Goal: Task Accomplishment & Management: Use online tool/utility

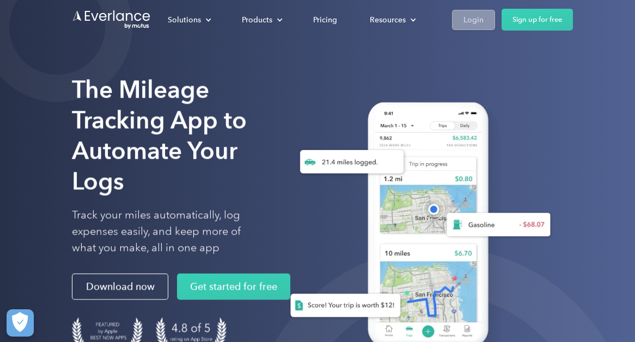
click at [476, 18] on div "Login" at bounding box center [474, 20] width 20 height 14
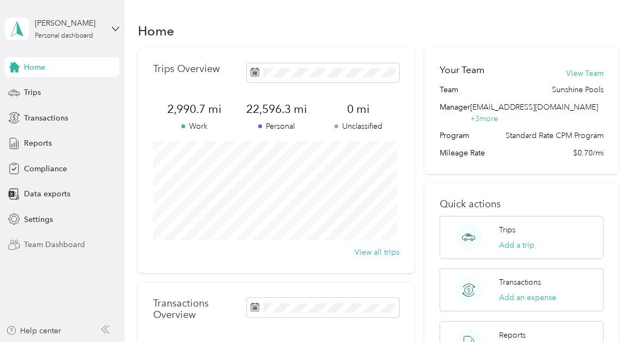
click at [64, 250] on span "Team Dashboard" at bounding box center [54, 244] width 61 height 11
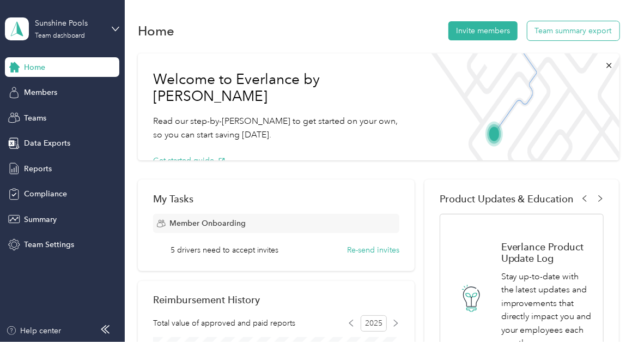
click at [551, 29] on button "Team summary export" at bounding box center [573, 30] width 92 height 19
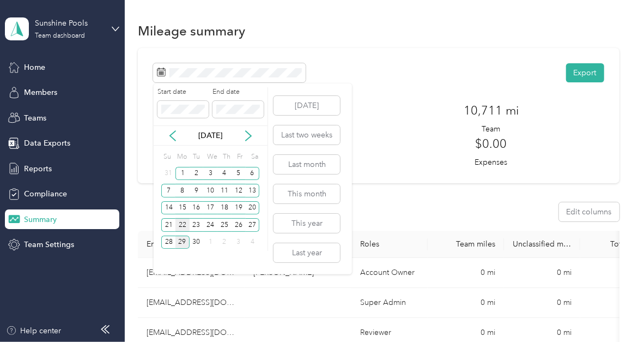
click at [179, 226] on div "22" at bounding box center [182, 225] width 14 height 14
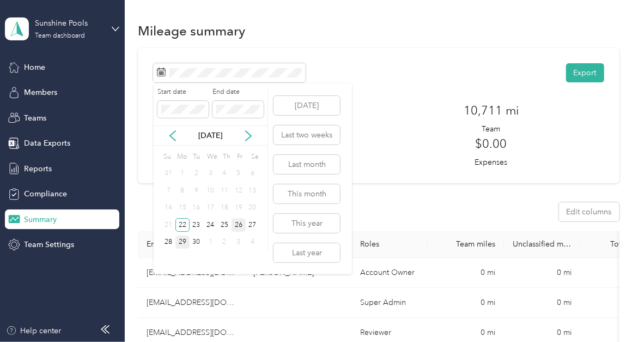
click at [238, 225] on div "26" at bounding box center [239, 225] width 14 height 14
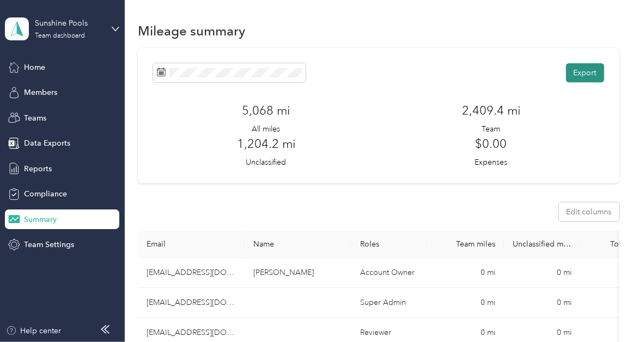
click at [578, 74] on button "Export" at bounding box center [585, 72] width 38 height 19
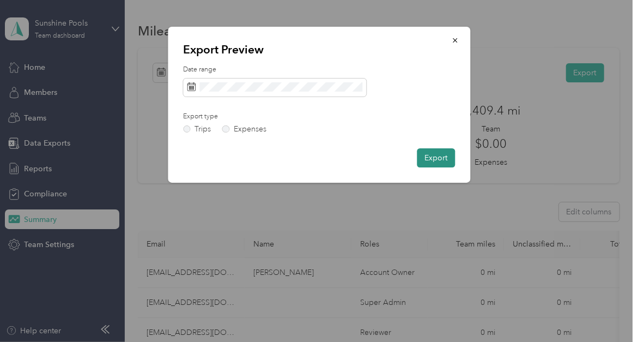
click at [437, 159] on button "Export" at bounding box center [436, 157] width 38 height 19
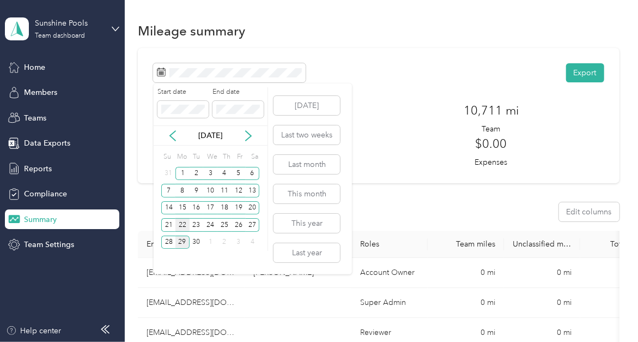
click at [185, 223] on div "22" at bounding box center [182, 225] width 14 height 14
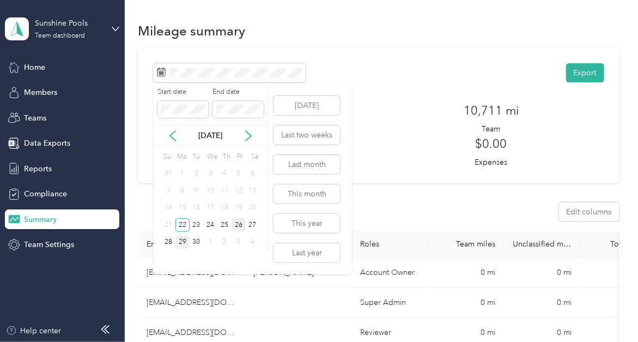
click at [238, 222] on div "26" at bounding box center [239, 225] width 14 height 14
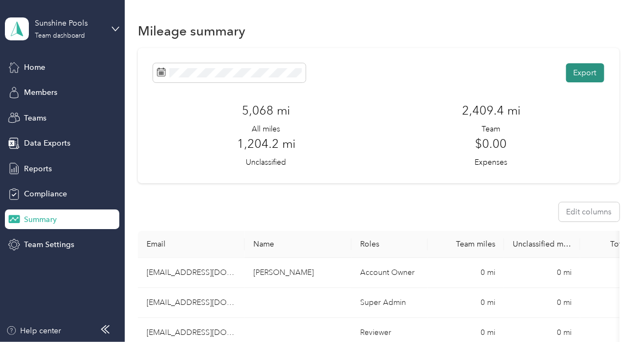
click at [578, 71] on button "Export" at bounding box center [585, 72] width 38 height 19
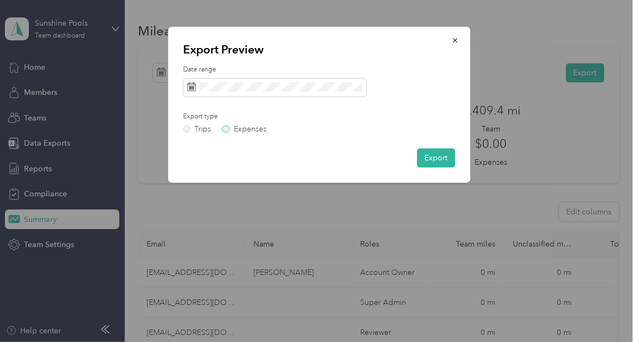
click at [228, 131] on label "Expenses" at bounding box center [244, 129] width 44 height 8
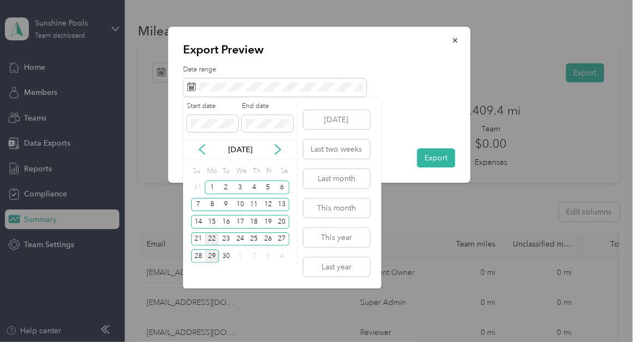
click at [213, 238] on div "22" at bounding box center [212, 239] width 14 height 14
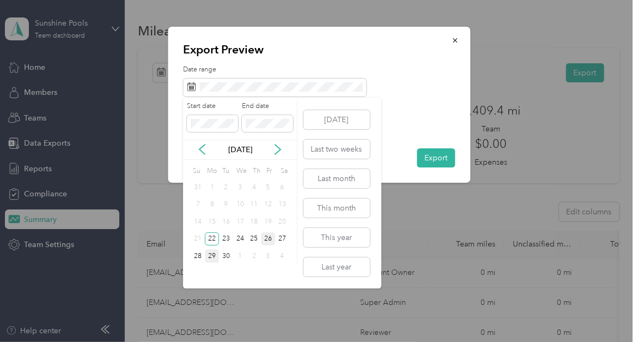
click at [268, 238] on div "26" at bounding box center [268, 239] width 14 height 14
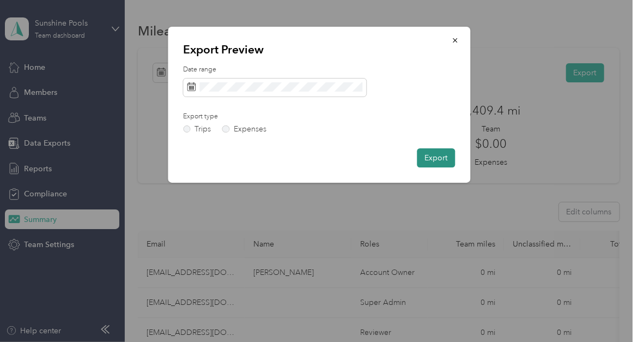
click at [429, 155] on button "Export" at bounding box center [436, 157] width 38 height 19
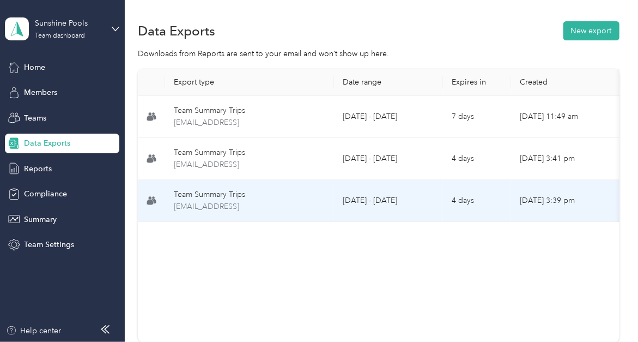
click at [355, 202] on td "September 14 - 20, 2025" at bounding box center [388, 201] width 109 height 42
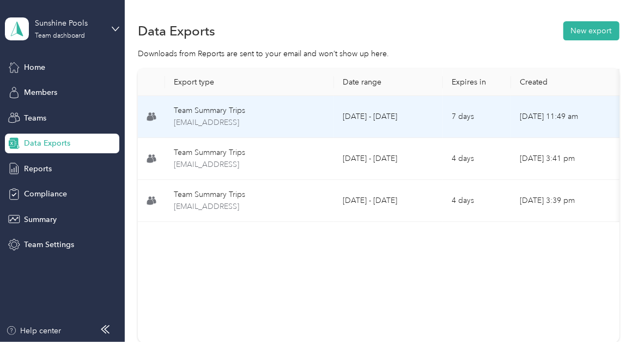
click at [353, 122] on td "September 1 - 29, 2025" at bounding box center [388, 117] width 109 height 42
click at [252, 120] on span "team-summary-jdavidoff@sunshinepoolsinc.com-trips-2025-09-01-2025-09-29.xlsx" at bounding box center [249, 123] width 151 height 12
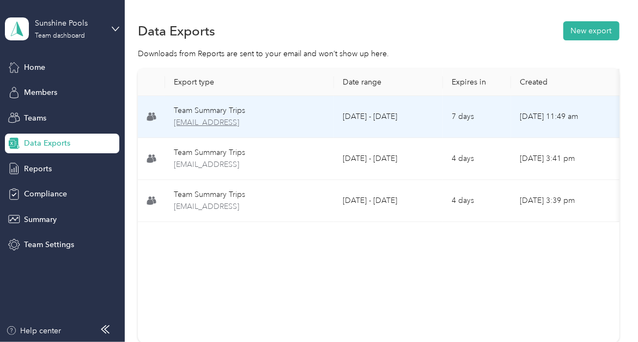
click at [225, 124] on span "team-summary-jdavidoff@sunshinepoolsinc.com-trips-2025-09-01-2025-09-29.xlsx" at bounding box center [249, 123] width 151 height 12
click at [223, 118] on span "team-summary-jdavidoff@sunshinepoolsinc.com-trips-2025-09-01-2025-09-29.xlsx" at bounding box center [249, 123] width 151 height 12
click at [193, 119] on span "team-summary-jdavidoff@sunshinepoolsinc.com-trips-2025-09-01-2025-09-29.xlsx" at bounding box center [249, 123] width 151 height 12
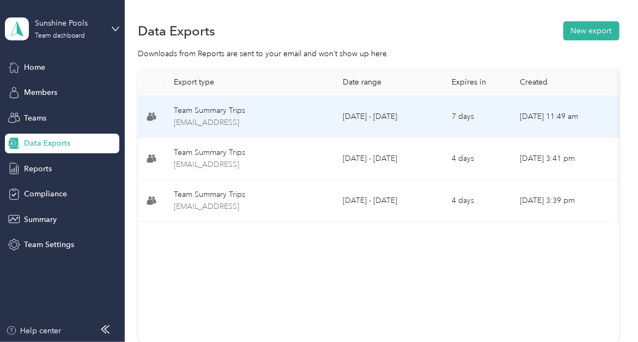
click at [193, 107] on div "Team Summary Trips" at bounding box center [249, 111] width 151 height 12
click at [235, 119] on span "team-summary-jdavidoff@sunshinepoolsinc.com-trips-2025-09-01-2025-09-29.xlsx" at bounding box center [249, 123] width 151 height 12
click at [468, 110] on td "7 days" at bounding box center [477, 117] width 68 height 42
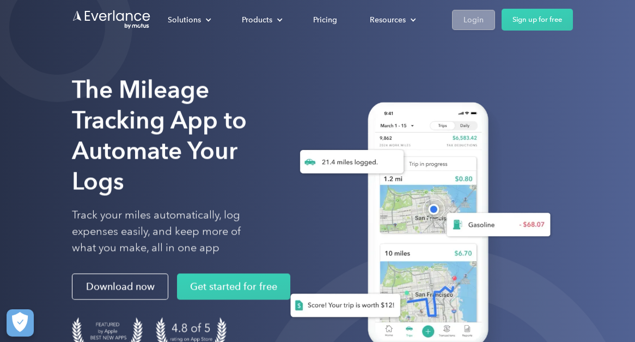
click at [479, 22] on div "Login" at bounding box center [474, 20] width 20 height 14
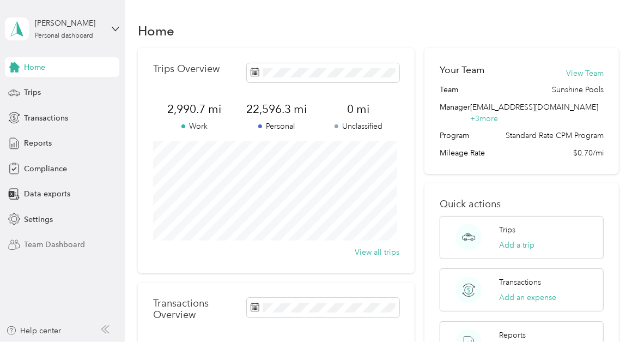
click at [59, 241] on span "Team Dashboard" at bounding box center [54, 244] width 61 height 11
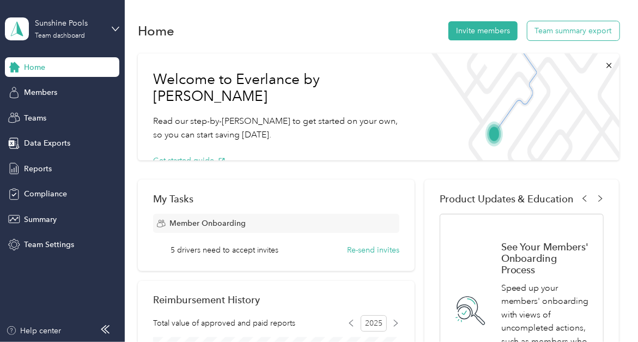
click at [568, 27] on button "Team summary export" at bounding box center [573, 30] width 92 height 19
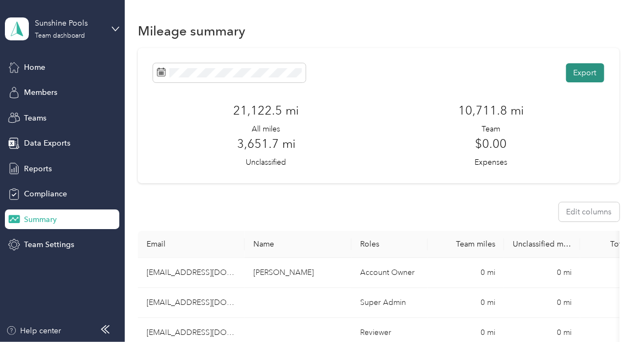
click at [578, 79] on button "Export" at bounding box center [585, 72] width 38 height 19
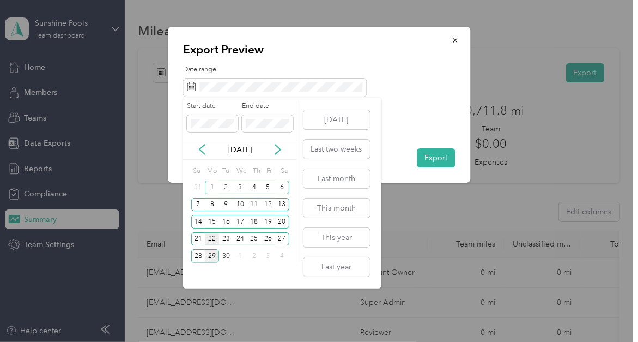
click at [213, 236] on div "22" at bounding box center [212, 239] width 14 height 14
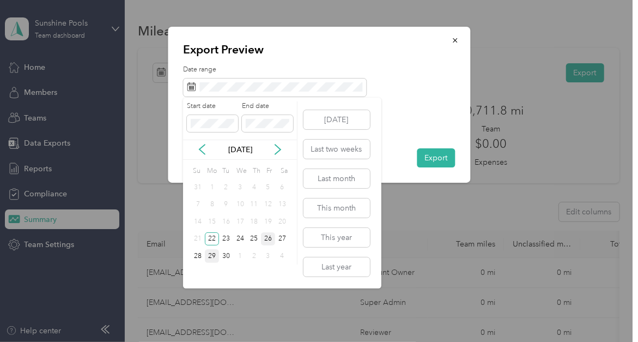
click at [266, 239] on div "26" at bounding box center [268, 239] width 14 height 14
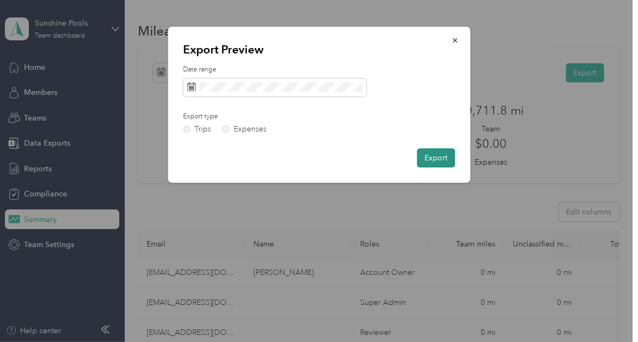
click at [438, 161] on button "Export" at bounding box center [436, 157] width 38 height 19
